Goal: Task Accomplishment & Management: Use online tool/utility

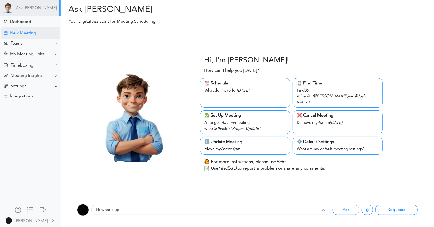
click at [36, 34] on div "New Meeting" at bounding box center [23, 33] width 26 height 5
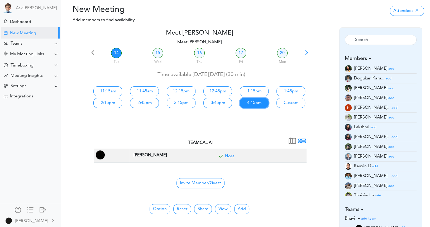
click at [257, 106] on link "4:15pm" at bounding box center [254, 103] width 29 height 10
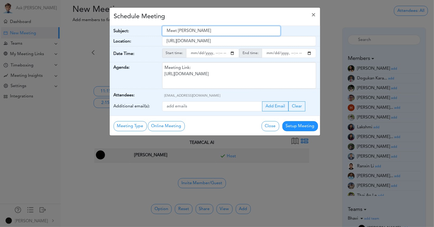
drag, startPoint x: 208, startPoint y: 33, endPoint x: 78, endPoint y: 36, distance: 130.4
click at [78, 36] on div "Schedule Meeting × Your Name: (required) Jagi Jagi Email: (required) jagik22@gm…" at bounding box center [217, 113] width 434 height 227
click at [314, 15] on span "×" at bounding box center [314, 15] width 4 height 6
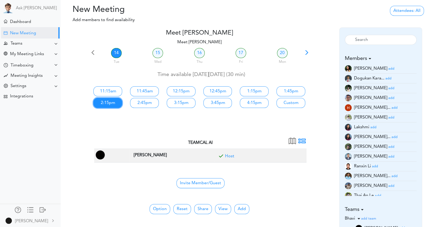
click at [110, 100] on link "2:15pm" at bounding box center [107, 103] width 29 height 10
type input "Meet Jagi Singh"
type input "https://meet.google.com/zrq-sbqi-vuj"
type input "2025-10-14T14:15"
type input "2025-10-14T14:45"
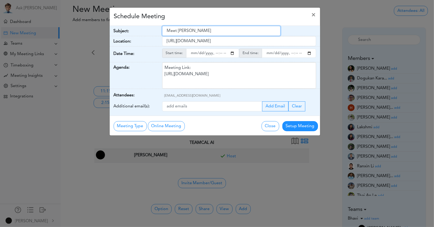
drag, startPoint x: 209, startPoint y: 34, endPoint x: 95, endPoint y: 38, distance: 114.1
click at [95, 38] on div "Schedule Meeting × Your Name: (required) Jagi Jagi Email: (required) jagik22@gm…" at bounding box center [217, 113] width 434 height 227
click at [296, 24] on div "Schedule Meeting ×" at bounding box center [215, 17] width 211 height 18
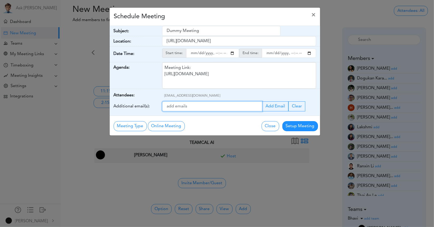
click at [237, 104] on input "Additional email(s):" at bounding box center [212, 106] width 100 height 10
click at [314, 12] on span "×" at bounding box center [314, 15] width 4 height 6
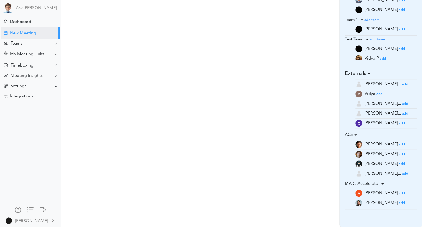
scroll to position [211, 0]
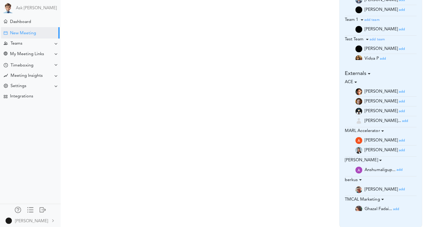
click at [399, 91] on small "add" at bounding box center [402, 91] width 6 height 3
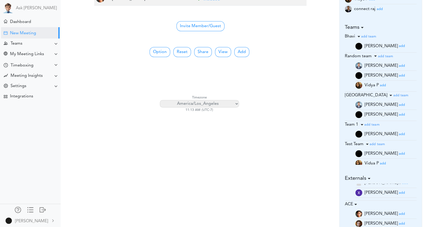
scroll to position [260, 0]
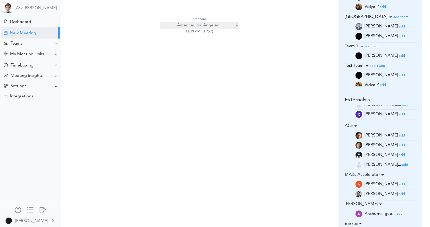
click at [399, 144] on small "add" at bounding box center [402, 145] width 6 height 3
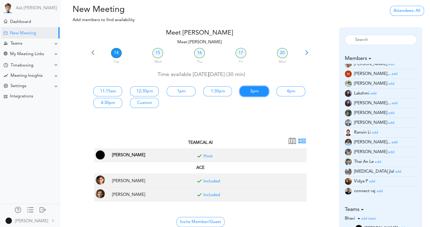
click at [248, 89] on link "3pm" at bounding box center [254, 91] width 29 height 10
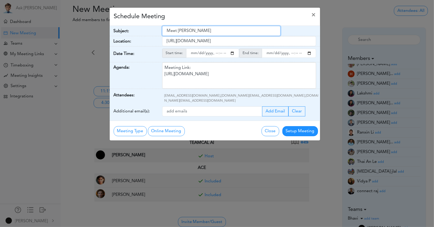
drag, startPoint x: 210, startPoint y: 30, endPoint x: 141, endPoint y: 21, distance: 70.2
click at [141, 27] on div "Subject: Meet Jagi Singh" at bounding box center [215, 31] width 211 height 10
type input "Dummy Meeting"
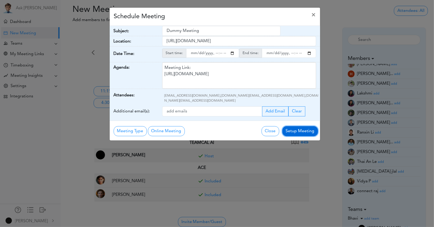
click at [296, 128] on button "Setup Meeting" at bounding box center [301, 131] width 36 height 10
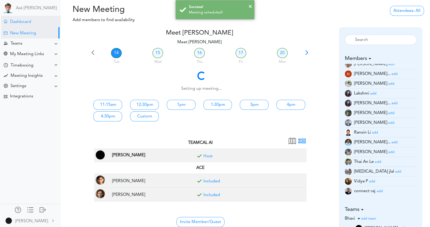
click at [23, 22] on div "Dashboard" at bounding box center [20, 22] width 21 height 5
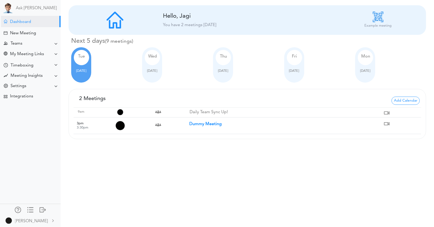
click at [199, 125] on strong "Dummy Meeting" at bounding box center [205, 124] width 32 height 4
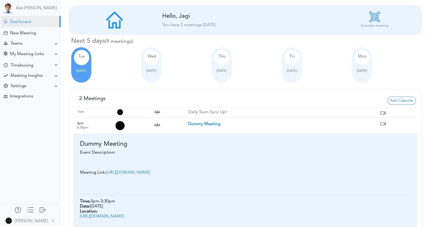
click at [199, 125] on strong "Dummy Meeting" at bounding box center [204, 124] width 32 height 4
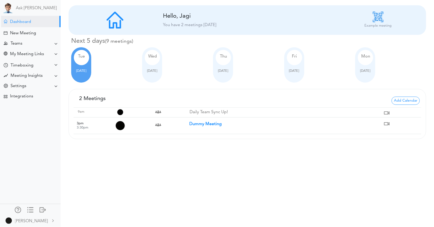
click at [195, 152] on div "Processing... Please wait. New Meeting Hello, Jagi You have 2 meetings today Ex…" at bounding box center [217, 113] width 434 height 227
